Goal: Navigation & Orientation: Find specific page/section

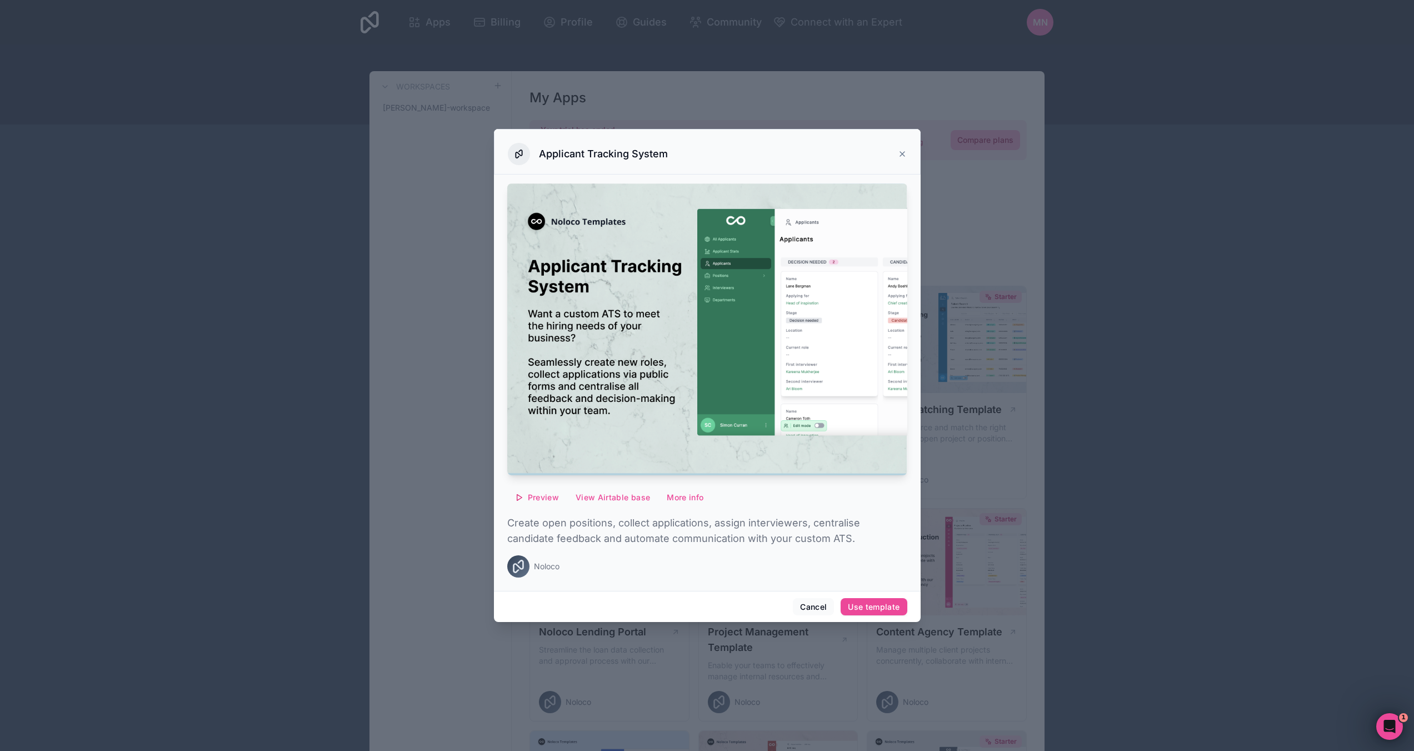
click at [901, 153] on icon at bounding box center [902, 154] width 4 height 4
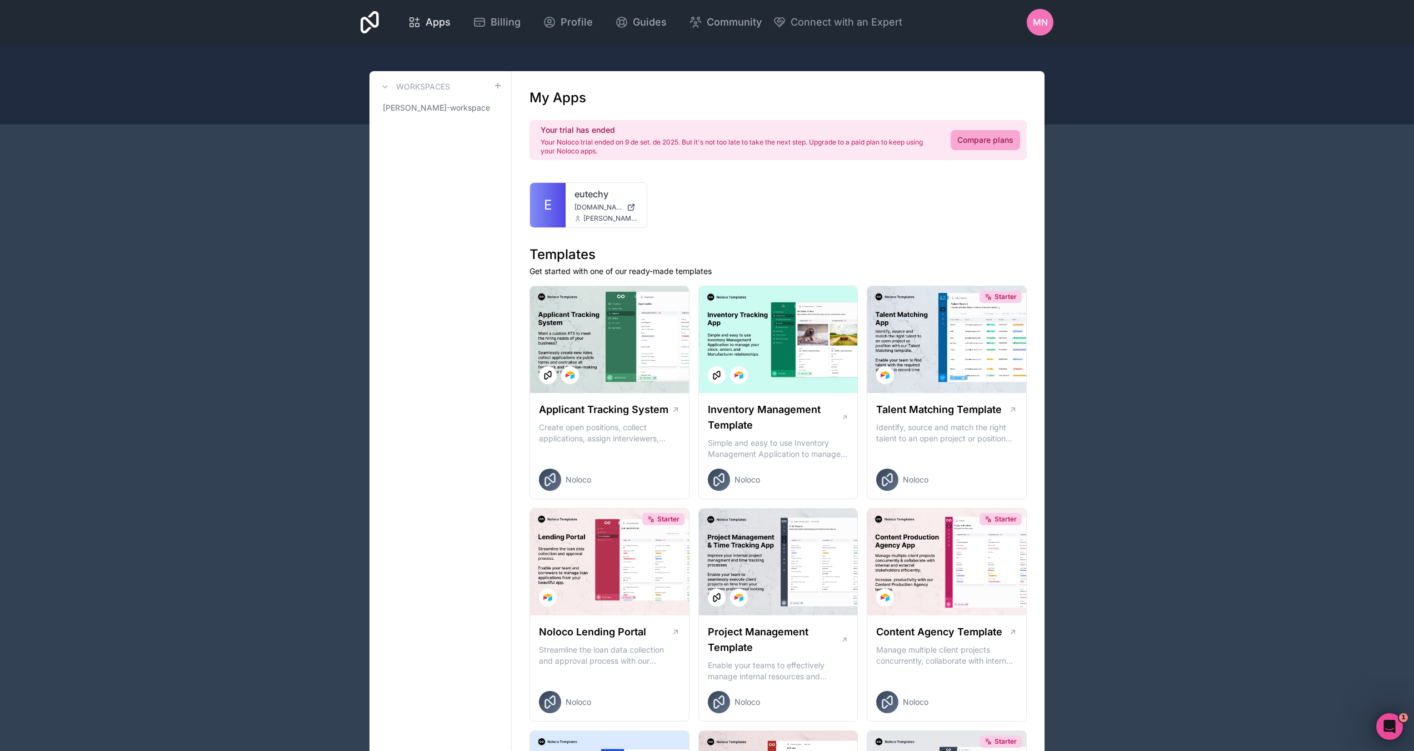
click at [434, 22] on span "Apps" at bounding box center [438, 22] width 25 height 16
click at [366, 27] on icon at bounding box center [370, 22] width 18 height 22
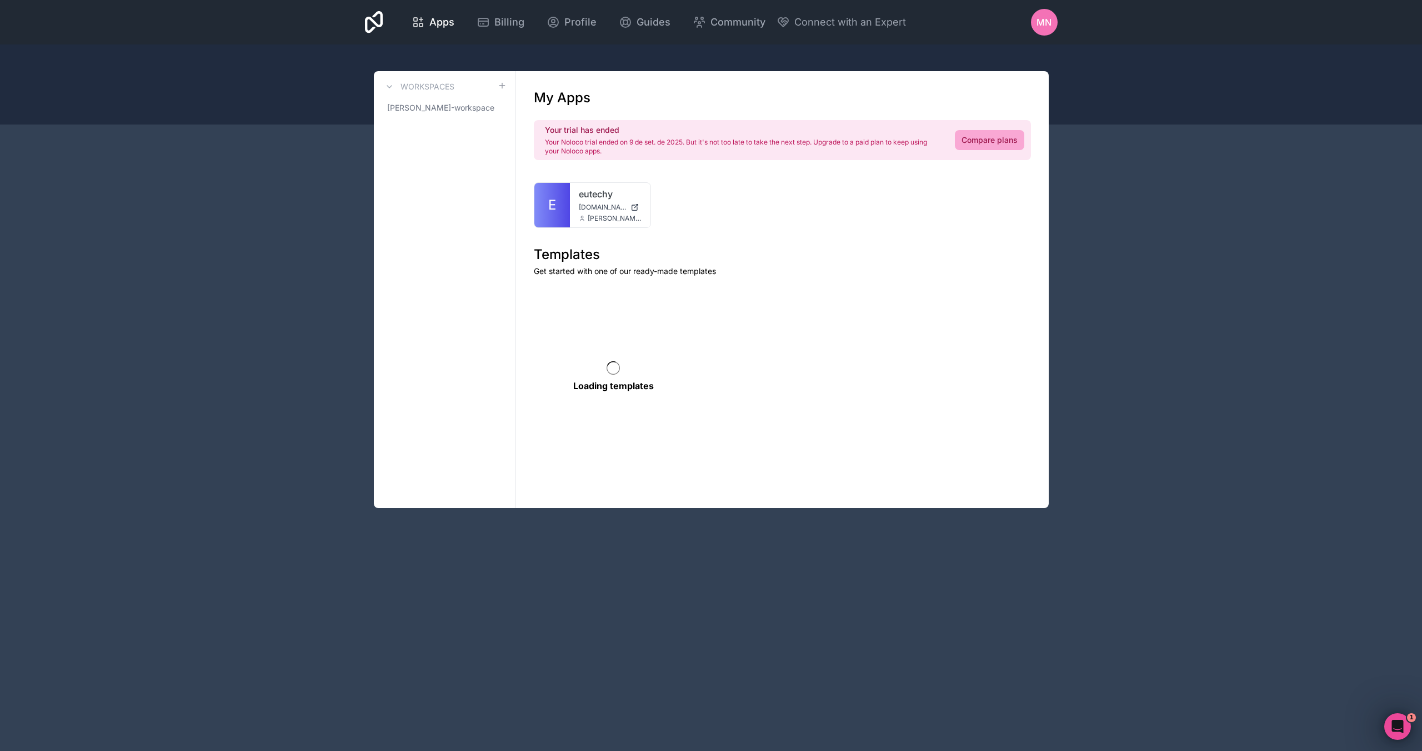
click at [1132, 594] on div "Apps Billing Profile Guides Community Connect with an Expert MN Billing Profile…" at bounding box center [711, 375] width 1422 height 751
click at [568, 200] on link "E" at bounding box center [552, 205] width 36 height 44
